Goal: Information Seeking & Learning: Learn about a topic

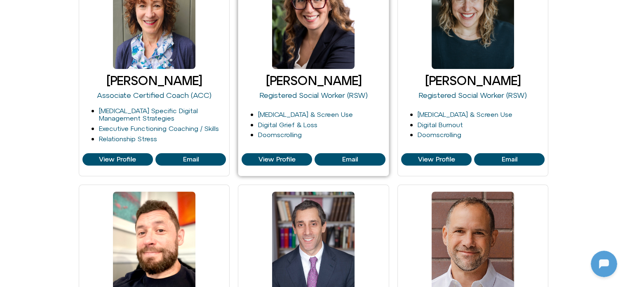
drag, startPoint x: 374, startPoint y: 80, endPoint x: 256, endPoint y: 82, distance: 118.3
click at [256, 82] on h3 "Blair Wexler-Singer" at bounding box center [314, 81] width 144 height 14
copy link "Blair Wexler-Singer"
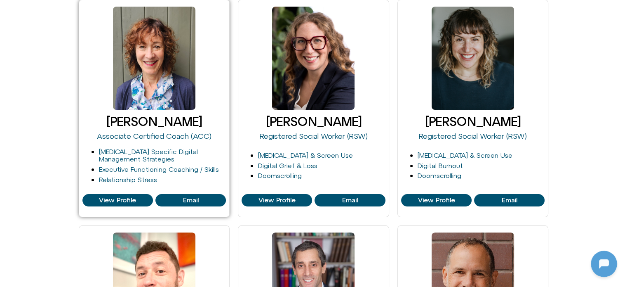
scroll to position [165, 0]
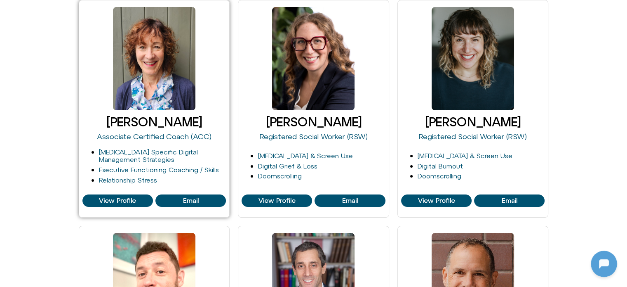
click at [212, 124] on h3 "[PERSON_NAME]" at bounding box center [154, 122] width 144 height 14
click at [139, 123] on link "[PERSON_NAME]" at bounding box center [154, 122] width 96 height 14
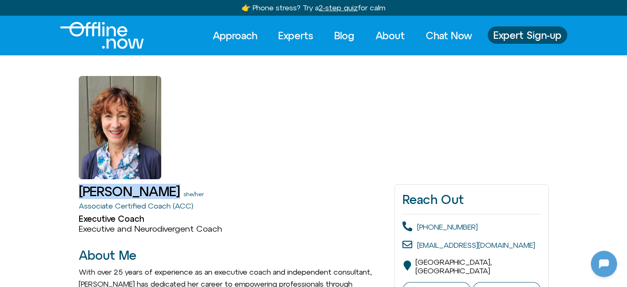
drag, startPoint x: 81, startPoint y: 193, endPoint x: 168, endPoint y: 190, distance: 87.5
click at [168, 190] on h1 "[PERSON_NAME]" at bounding box center [129, 191] width 101 height 14
copy h1 "[PERSON_NAME]"
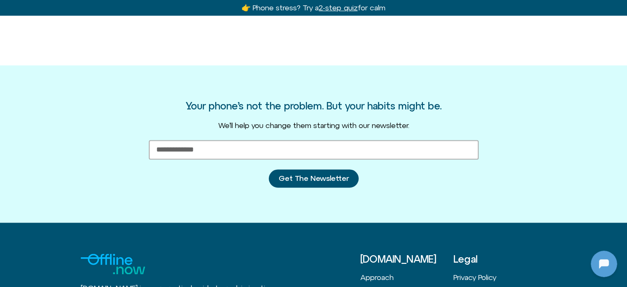
scroll to position [1380, 0]
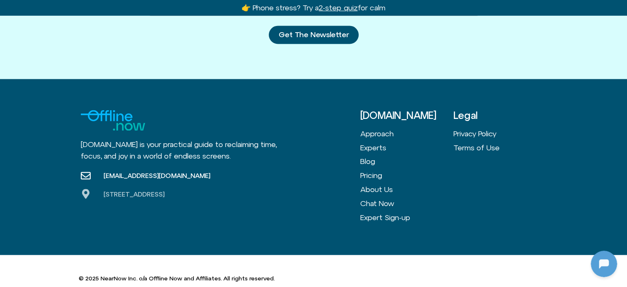
drag, startPoint x: 223, startPoint y: 180, endPoint x: 99, endPoint y: 180, distance: 124.1
click at [99, 180] on div "Offline.now is your practical guide to reclaiming time, focus, and joy in a wor…" at bounding box center [221, 167] width 280 height 114
click at [143, 197] on div "Offline.now is your practical guide to reclaiming time, focus, and joy in a wor…" at bounding box center [221, 167] width 280 height 114
drag, startPoint x: 237, startPoint y: 181, endPoint x: 92, endPoint y: 180, distance: 145.1
click at [92, 180] on div "Offline.now is your practical guide to reclaiming time, focus, and joy in a wor…" at bounding box center [221, 167] width 280 height 114
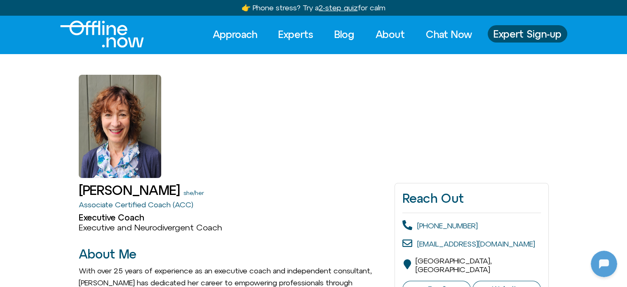
scroll to position [0, 0]
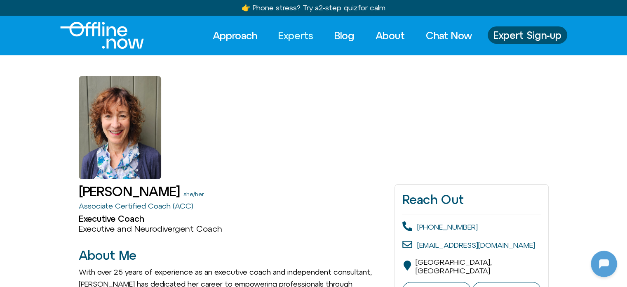
click at [283, 34] on link "Experts" at bounding box center [296, 35] width 50 height 18
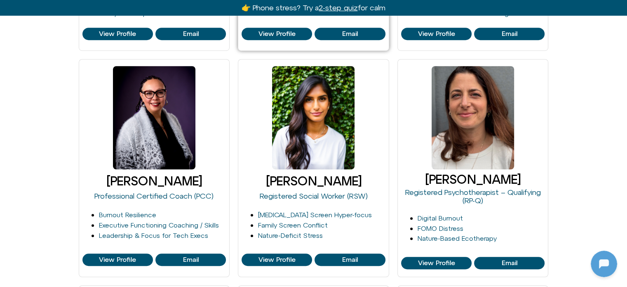
scroll to position [618, 0]
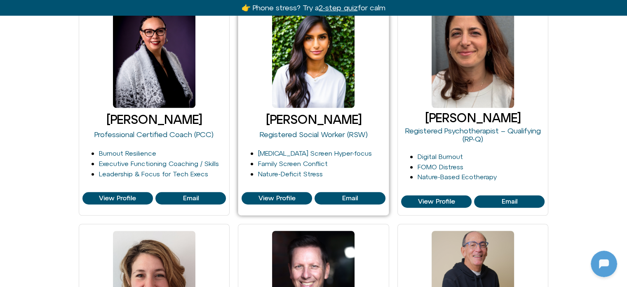
drag, startPoint x: 370, startPoint y: 120, endPoint x: 267, endPoint y: 120, distance: 102.7
click at [267, 120] on h3 "Harshi Sritharan" at bounding box center [314, 120] width 144 height 14
copy link "Harshi Sritharan"
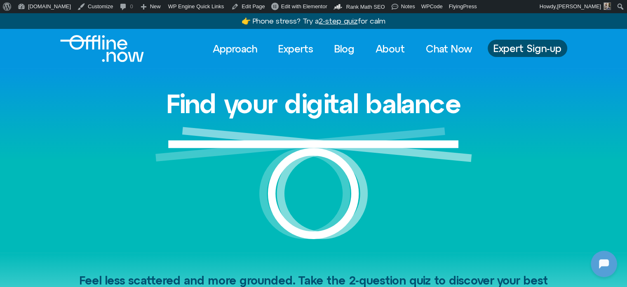
click at [67, 99] on div "Find your digital balance" at bounding box center [313, 159] width 627 height 183
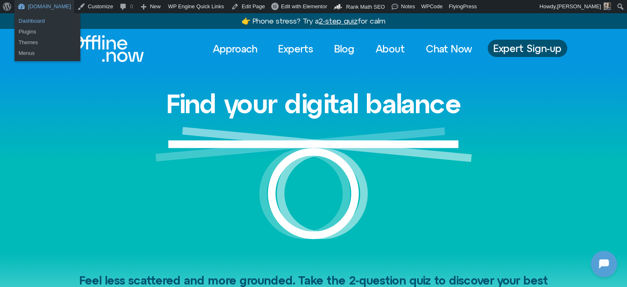
click at [38, 21] on link "Dashboard" at bounding box center [47, 21] width 66 height 11
click at [31, 19] on link "Dashboard" at bounding box center [47, 21] width 66 height 11
